Goal: Navigation & Orientation: Find specific page/section

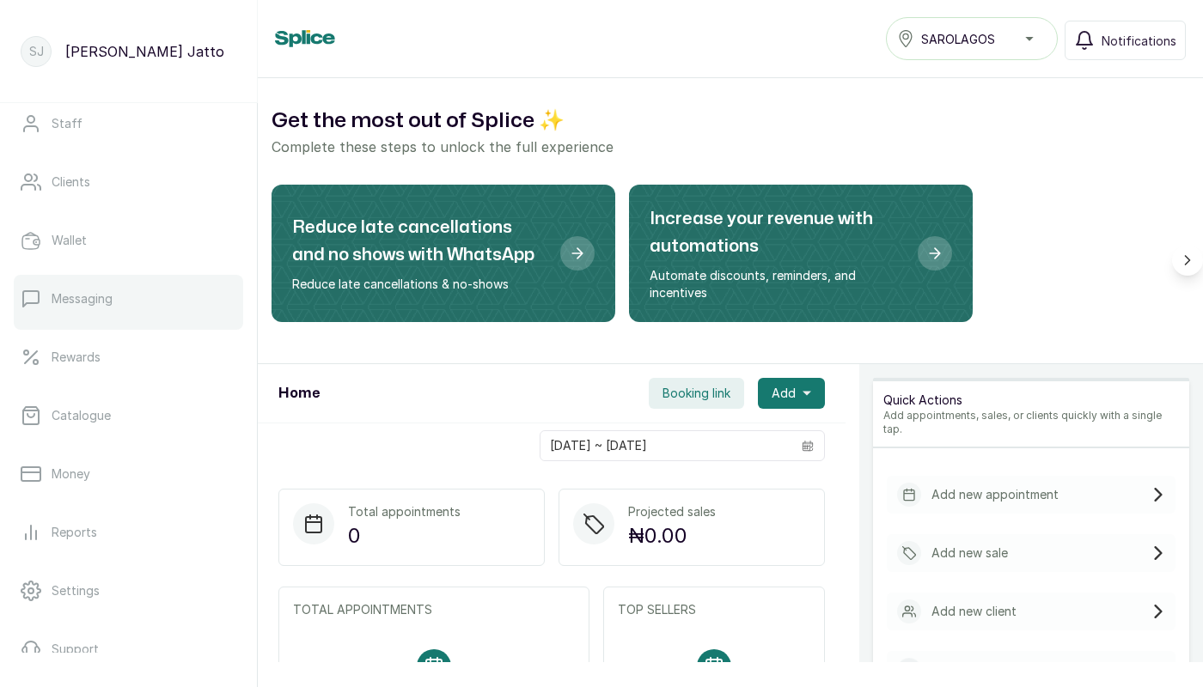
scroll to position [205, 0]
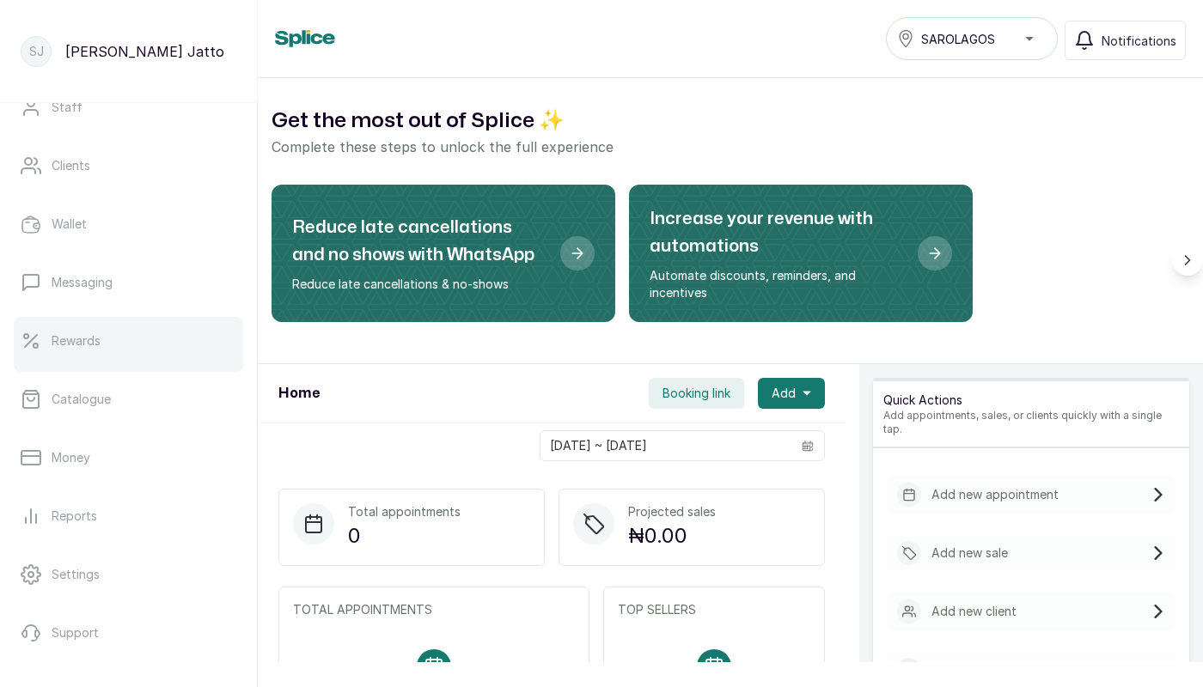
click at [104, 326] on link "Rewards" at bounding box center [128, 341] width 229 height 48
